Goal: Obtain resource: Obtain resource

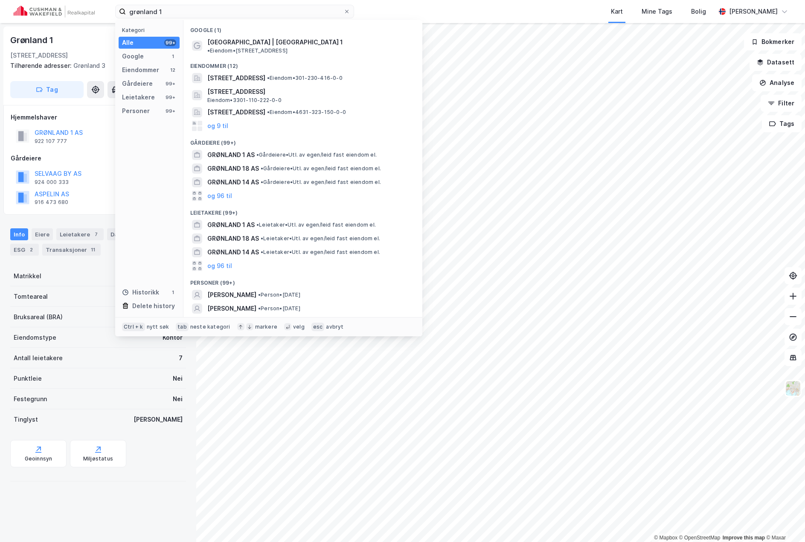
click at [78, 15] on div "grønland 1 Kategori Alle 99+ Google 1 Eiendommer 12 Gårdeiere 99+ Leietakere 99…" at bounding box center [402, 11] width 805 height 23
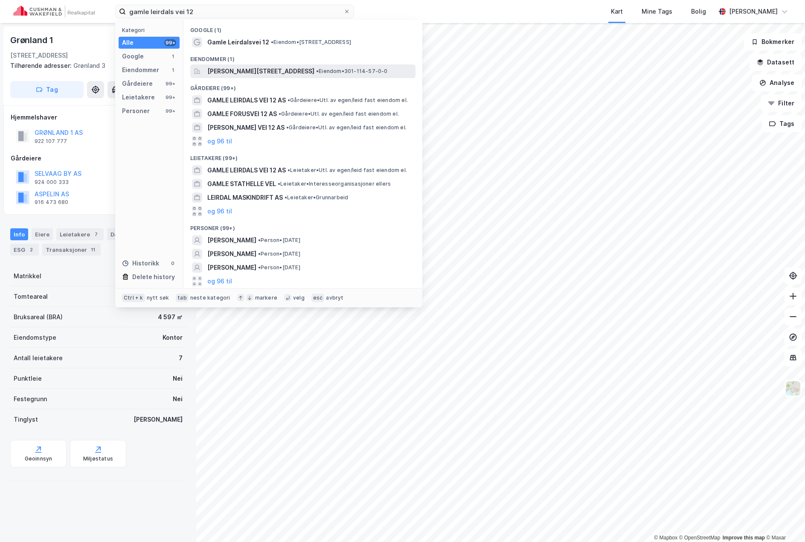
click at [279, 70] on span "[PERSON_NAME][STREET_ADDRESS]" at bounding box center [260, 71] width 107 height 10
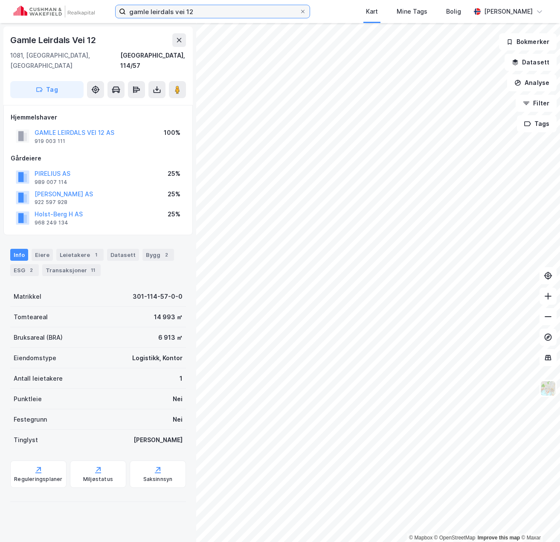
click at [223, 9] on input "gamle leirdals vei 12" at bounding box center [213, 11] width 174 height 13
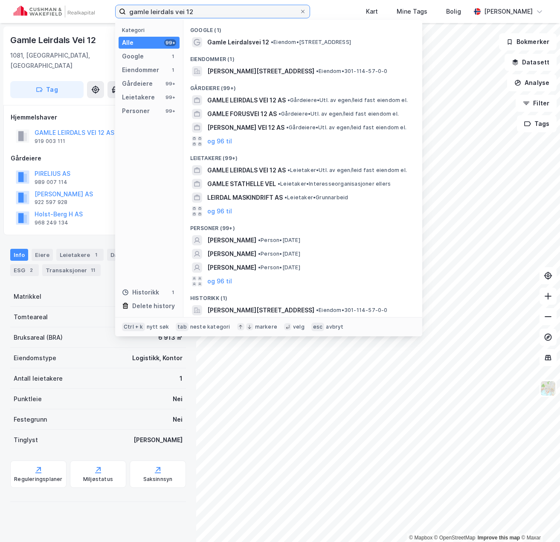
click at [223, 9] on input "gamle leirdals vei 12" at bounding box center [213, 11] width 174 height 13
click at [333, 12] on div "gamle leirdals vei 12 Kategori Alle 99+ Google 1 Eiendommer 1 Gårdeiere 99+ Lei…" at bounding box center [280, 11] width 560 height 23
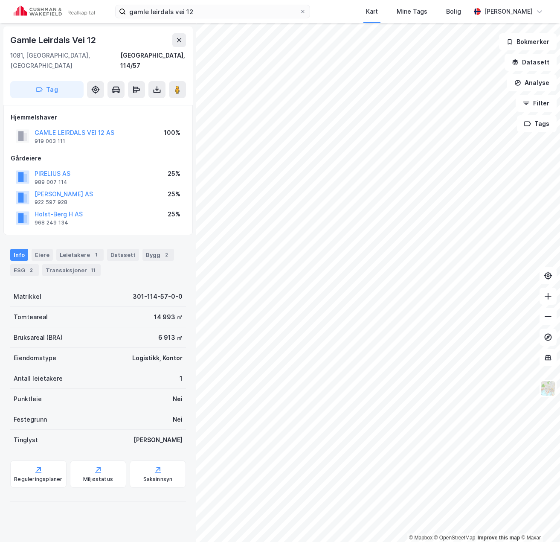
click at [108, 128] on div "GAMLE LEIRDALS VEI 12 AS" at bounding box center [75, 133] width 80 height 10
click at [0, 0] on button "GAMLE LEIRDALS VEI 12 AS" at bounding box center [0, 0] width 0 height 0
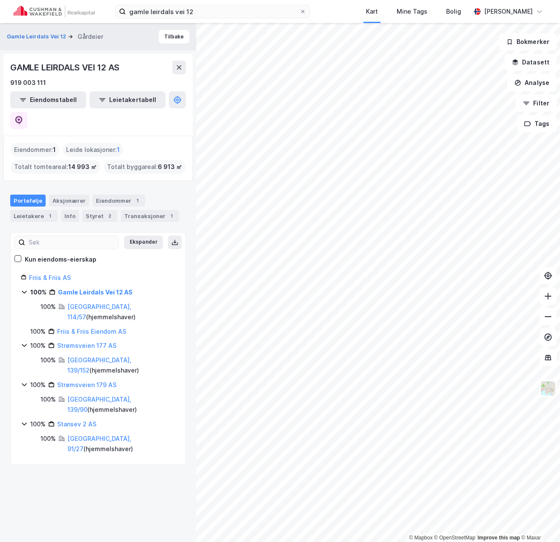
click at [186, 102] on div "GAMLE LEIRDALS VEI 12 AS 919 003 111 Eiendomstabell Leietakertabell" at bounding box center [97, 95] width 189 height 82
click at [23, 116] on icon at bounding box center [19, 120] width 9 height 9
click at [165, 39] on button "Tilbake" at bounding box center [174, 37] width 31 height 14
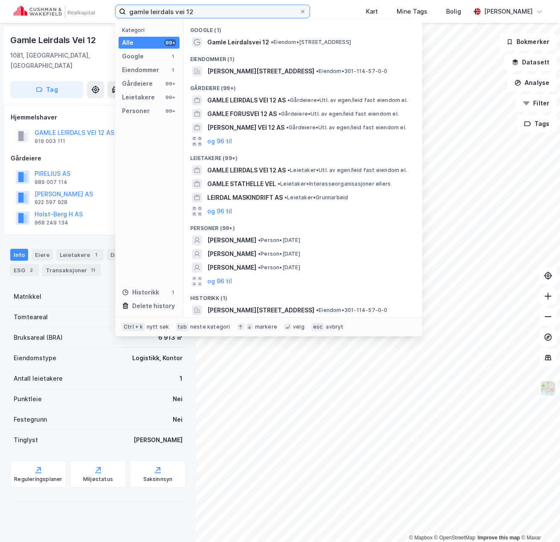
drag, startPoint x: 206, startPoint y: 13, endPoint x: 83, endPoint y: 14, distance: 122.9
click at [83, 14] on div "gamle leirdals vei 12 Kategori Alle 99+ Google 1 Eiendommer 1 Gårdeiere 99+ Lei…" at bounding box center [280, 11] width 560 height 23
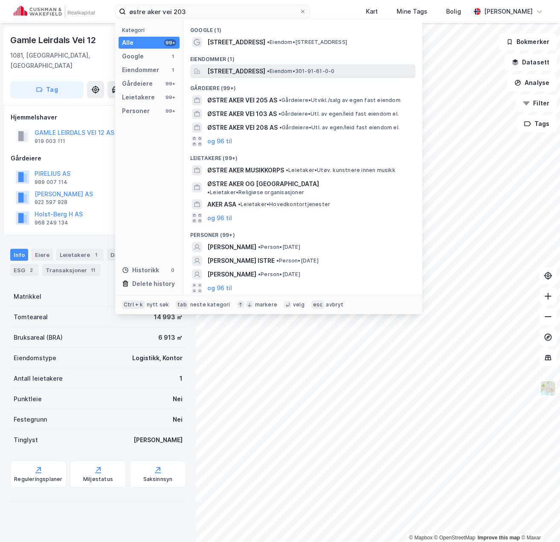
click at [255, 70] on span "Østre Aker vei 203, 0975, OSLO, OSLO" at bounding box center [236, 71] width 58 height 10
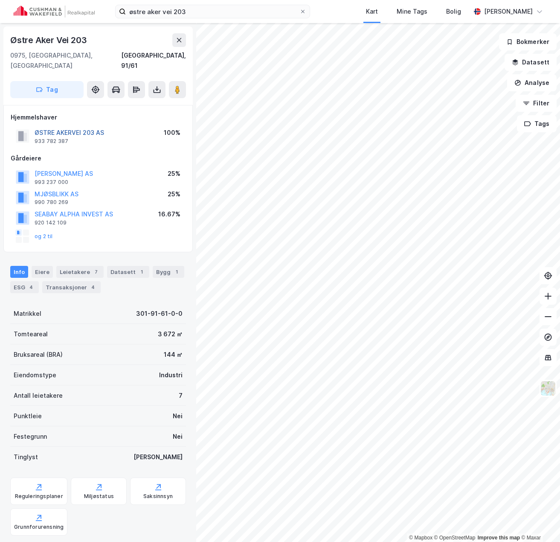
click at [0, 0] on button "ØSTRE AKERVEI 203 AS" at bounding box center [0, 0] width 0 height 0
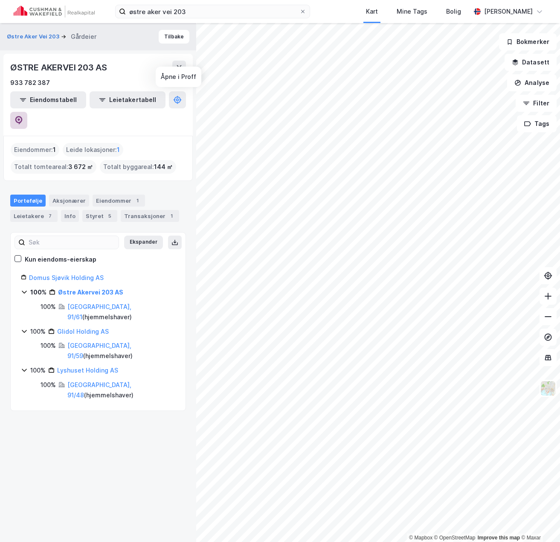
click at [27, 112] on button at bounding box center [18, 120] width 17 height 17
click at [168, 38] on button "Tilbake" at bounding box center [174, 37] width 31 height 14
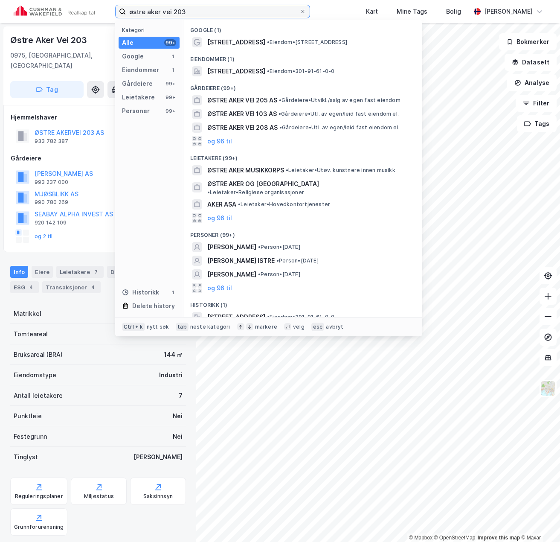
drag, startPoint x: 129, startPoint y: 12, endPoint x: 99, endPoint y: 12, distance: 29.9
click at [99, 12] on div "østre aker vei 203 Kategori Alle 99+ Google 1 Eiendommer 1 Gårdeiere 99+ Leieta…" at bounding box center [280, 11] width 560 height 23
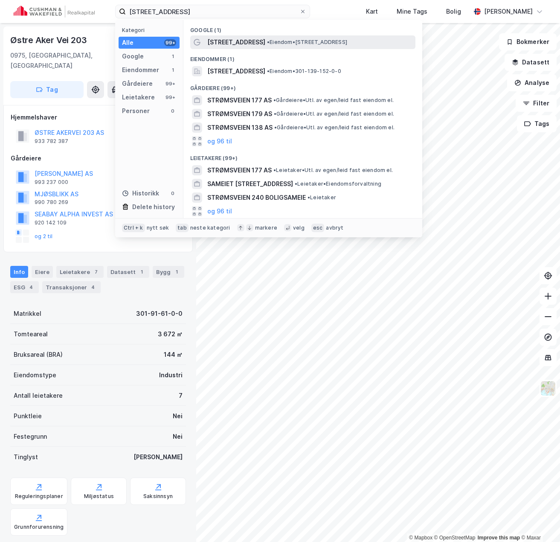
click at [231, 41] on span "Strømsveien 177" at bounding box center [236, 42] width 58 height 10
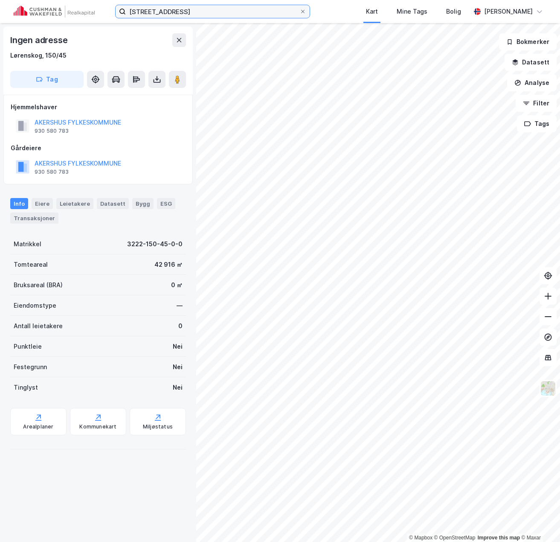
click at [204, 15] on input "strømsveien 177" at bounding box center [213, 11] width 174 height 13
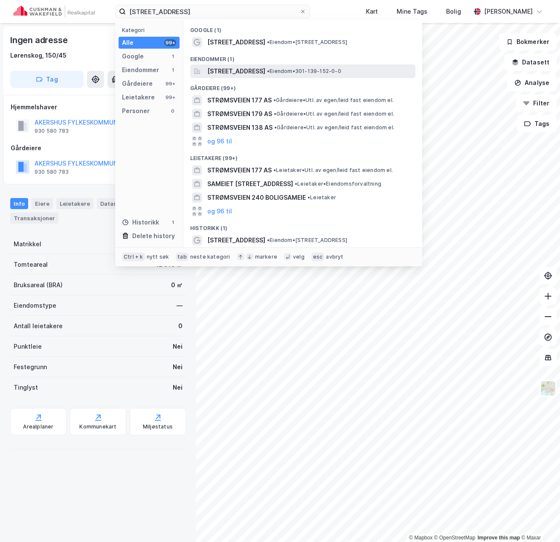
click at [238, 72] on span "Strømsveien 177, 0664, OSLO, OSLO" at bounding box center [236, 71] width 58 height 10
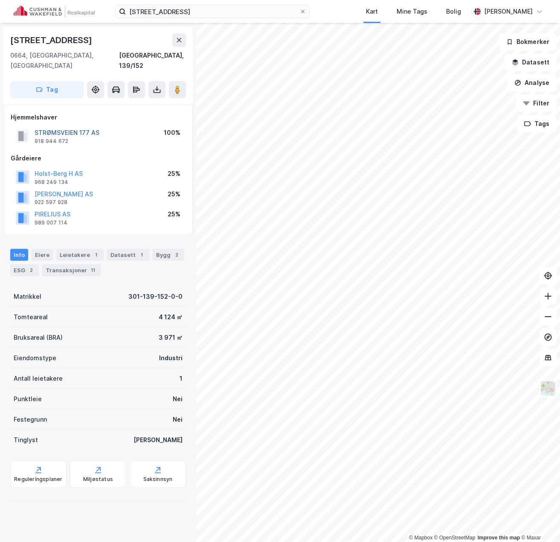
click at [0, 0] on button "STRØMSVEIEN 177 AS" at bounding box center [0, 0] width 0 height 0
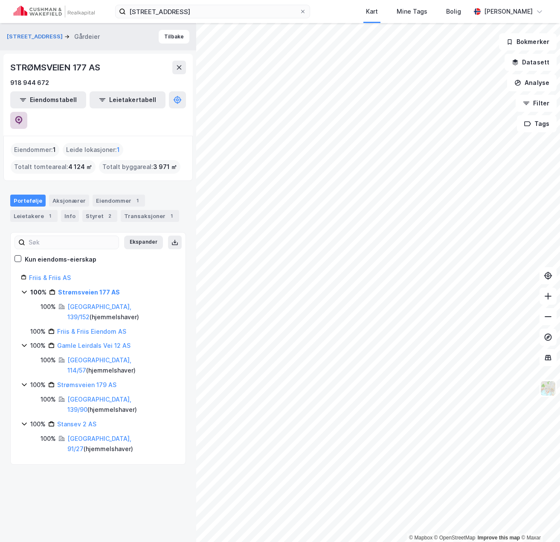
click at [23, 116] on icon at bounding box center [19, 120] width 9 height 9
click at [174, 37] on button "Tilbake" at bounding box center [174, 37] width 31 height 14
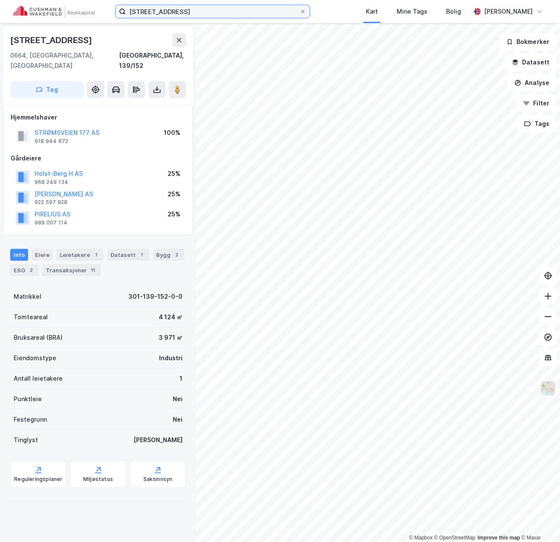
click at [197, 17] on input "strømsveien 177" at bounding box center [213, 11] width 174 height 13
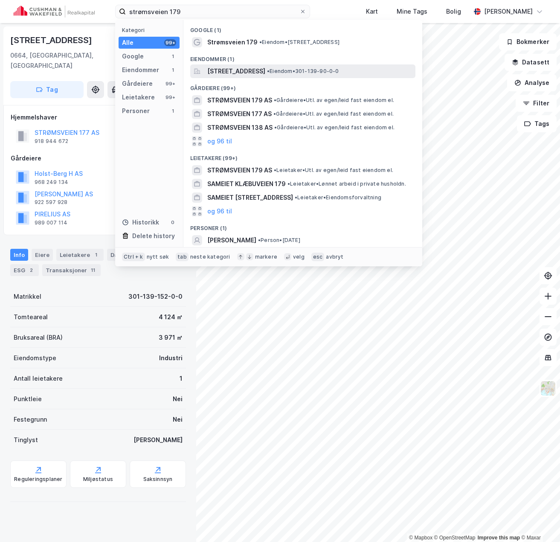
click at [246, 72] on span "Strømsveien 179, 0664, OSLO, OSLO" at bounding box center [236, 71] width 58 height 10
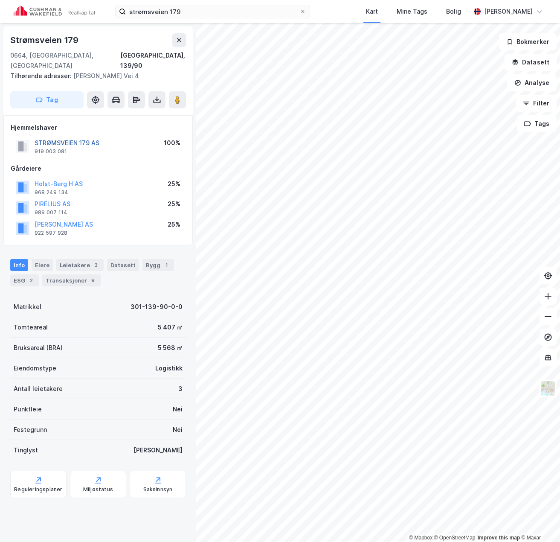
click at [0, 0] on button "STRØMSVEIEN 179 AS" at bounding box center [0, 0] width 0 height 0
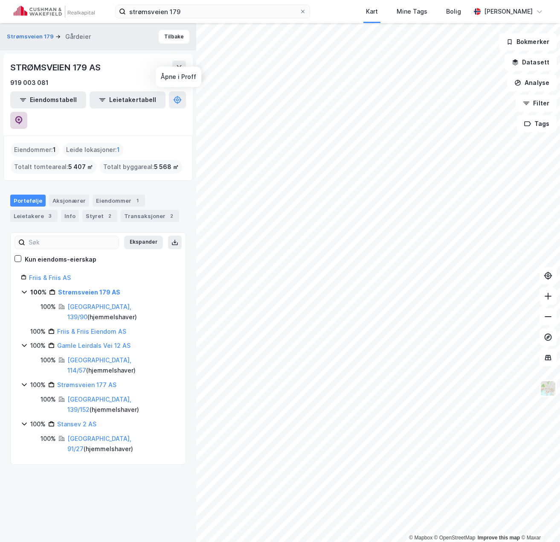
click at [27, 112] on button at bounding box center [18, 120] width 17 height 17
click at [169, 34] on button "Tilbake" at bounding box center [174, 37] width 31 height 14
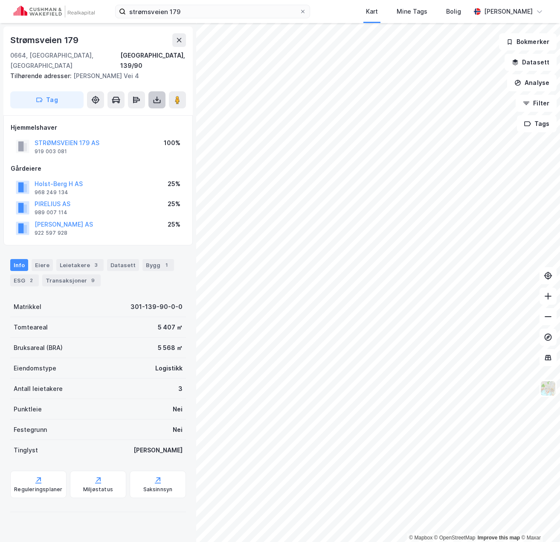
click at [156, 96] on icon at bounding box center [157, 100] width 9 height 9
click at [143, 110] on div "Last ned grunnbok" at bounding box center [120, 117] width 91 height 14
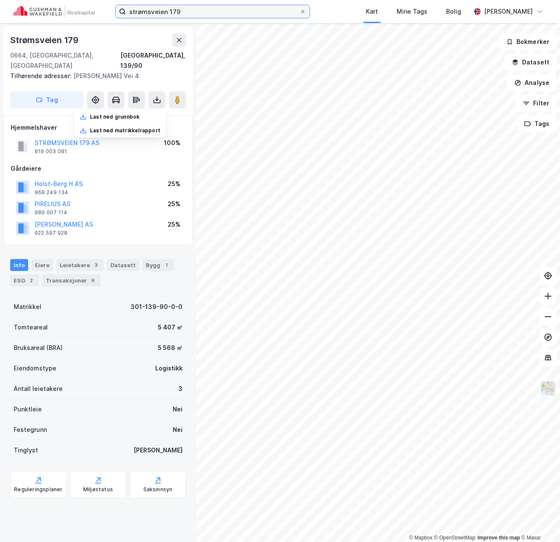
click at [190, 13] on input "strømsveien 179" at bounding box center [213, 11] width 174 height 13
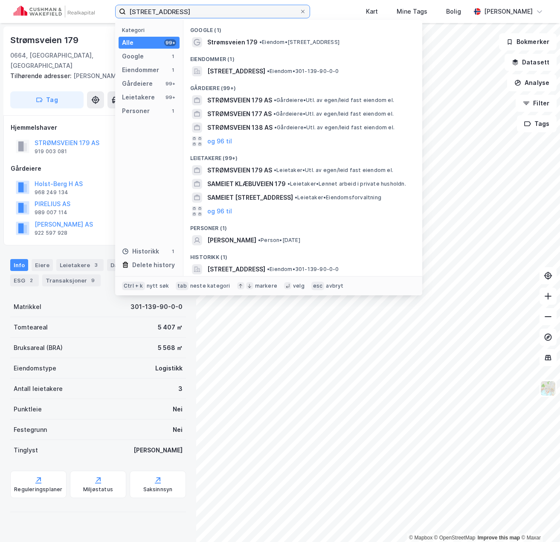
type input "strømsveien 177"
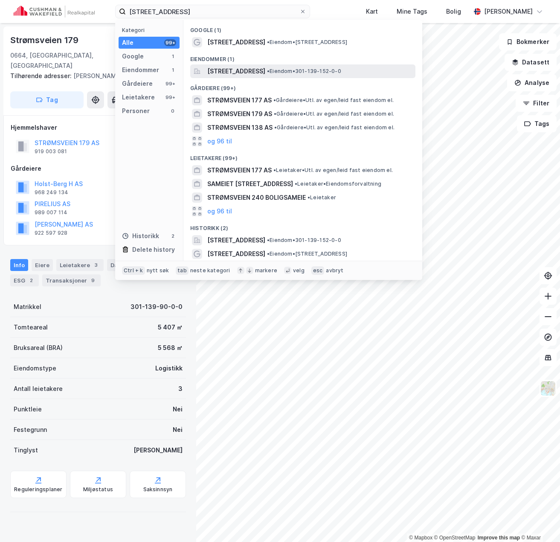
click at [235, 73] on span "Strømsveien 177, 0664, OSLO, OSLO" at bounding box center [236, 71] width 58 height 10
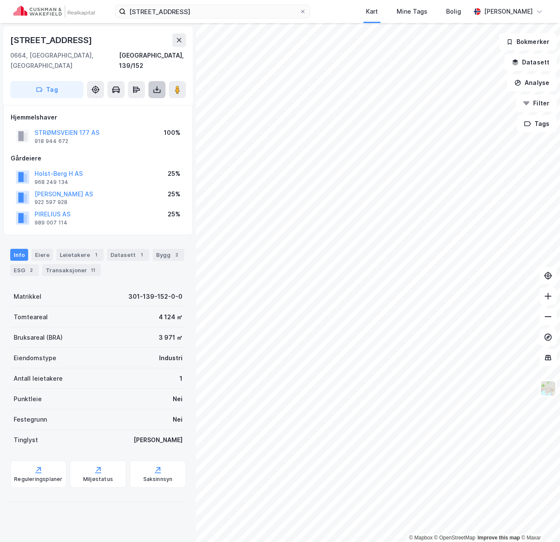
click at [159, 85] on icon at bounding box center [157, 89] width 9 height 9
click at [145, 100] on div "Last ned grunnbok" at bounding box center [120, 107] width 91 height 14
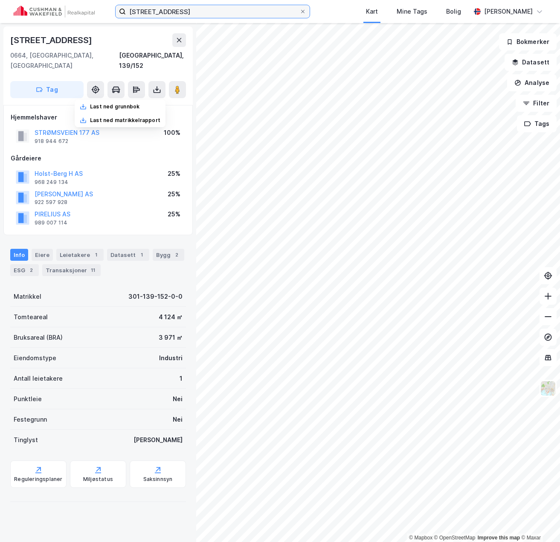
drag, startPoint x: 198, startPoint y: 8, endPoint x: 30, endPoint y: 5, distance: 168.1
click at [30, 5] on div "strømsveien 177 Kart Mine Tags Bolig Benjamin Vik" at bounding box center [280, 11] width 560 height 23
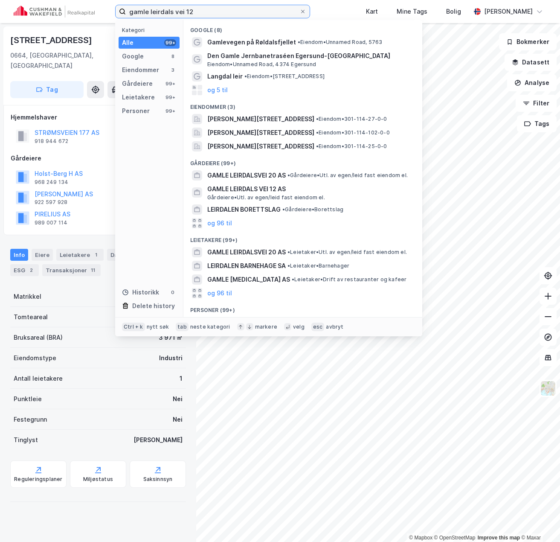
type input "gamle leirdals vei 12"
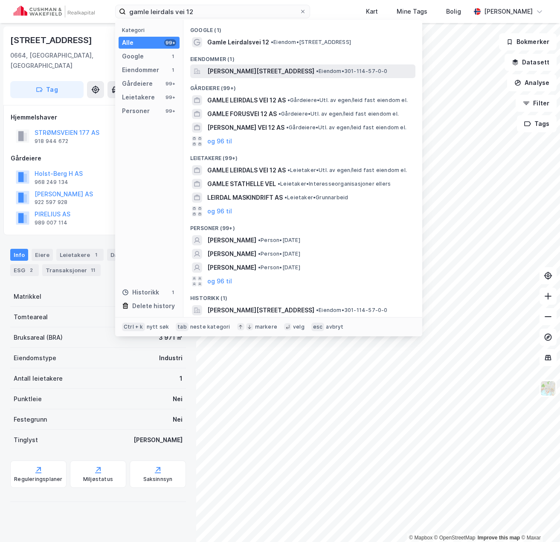
click at [272, 72] on span "Gamle Leirdals vei 12, 1081, OSLO, OSLO" at bounding box center [260, 71] width 107 height 10
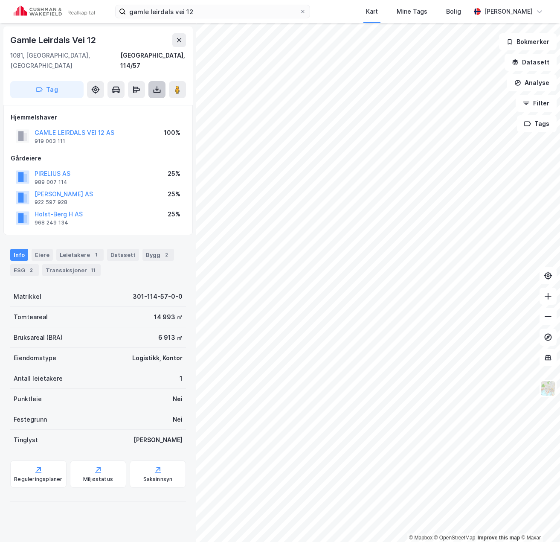
click at [157, 86] on button at bounding box center [156, 89] width 17 height 17
click at [144, 100] on div "Last ned grunnbok" at bounding box center [120, 107] width 91 height 14
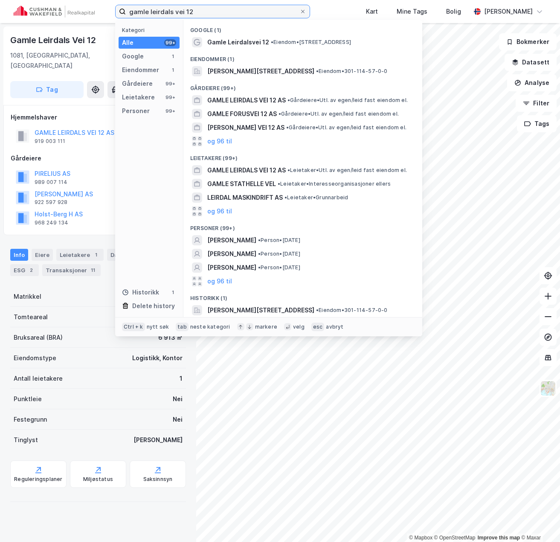
drag, startPoint x: 202, startPoint y: 14, endPoint x: 108, endPoint y: 12, distance: 93.9
click at [108, 12] on div "gamle leirdals vei 12 Kategori Alle 99+ Google 1 Eiendommer 1 Gårdeiere 99+ Lei…" at bounding box center [280, 11] width 560 height 23
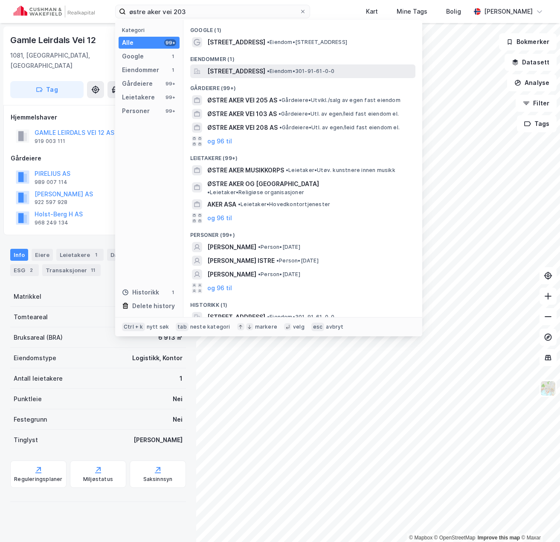
click at [249, 75] on span "Østre Aker vei 203, 0975, OSLO, OSLO" at bounding box center [236, 71] width 58 height 10
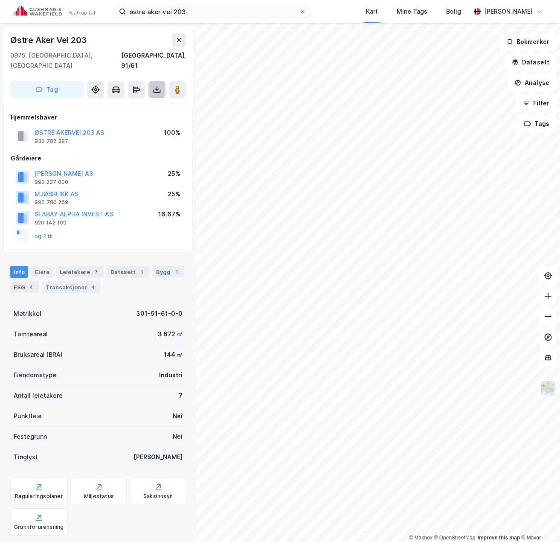
click at [159, 84] on button at bounding box center [156, 89] width 17 height 17
click at [143, 100] on div "Last ned grunnbok" at bounding box center [120, 107] width 91 height 14
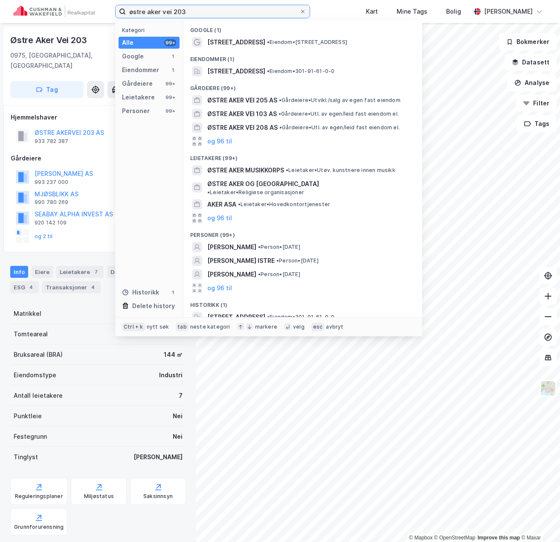
drag, startPoint x: 204, startPoint y: 11, endPoint x: 46, endPoint y: 10, distance: 158.3
click at [46, 10] on div "østre aker vei 203 Kategori Alle 99+ Google 1 Eiendommer 1 Gårdeiere 99+ Leieta…" at bounding box center [280, 11] width 560 height 23
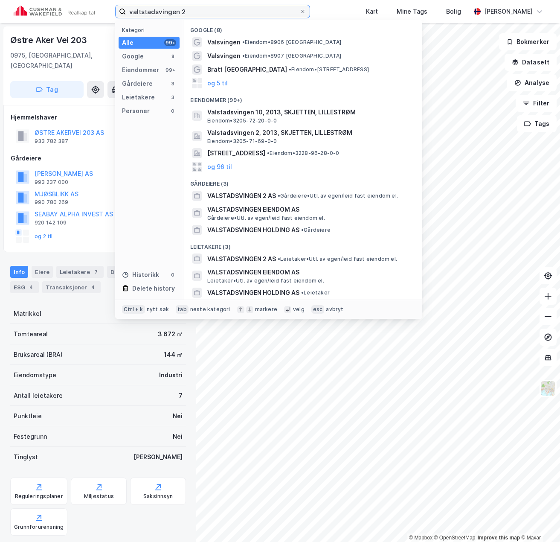
type input "valtstadsvingen 2"
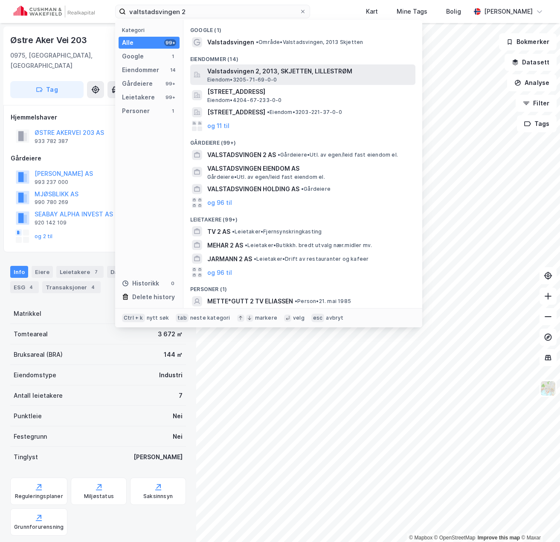
click at [261, 73] on span "Valstadsvingen 2, 2013, SKJETTEN, LILLESTRØM" at bounding box center [309, 71] width 205 height 10
